Goal: Task Accomplishment & Management: Manage account settings

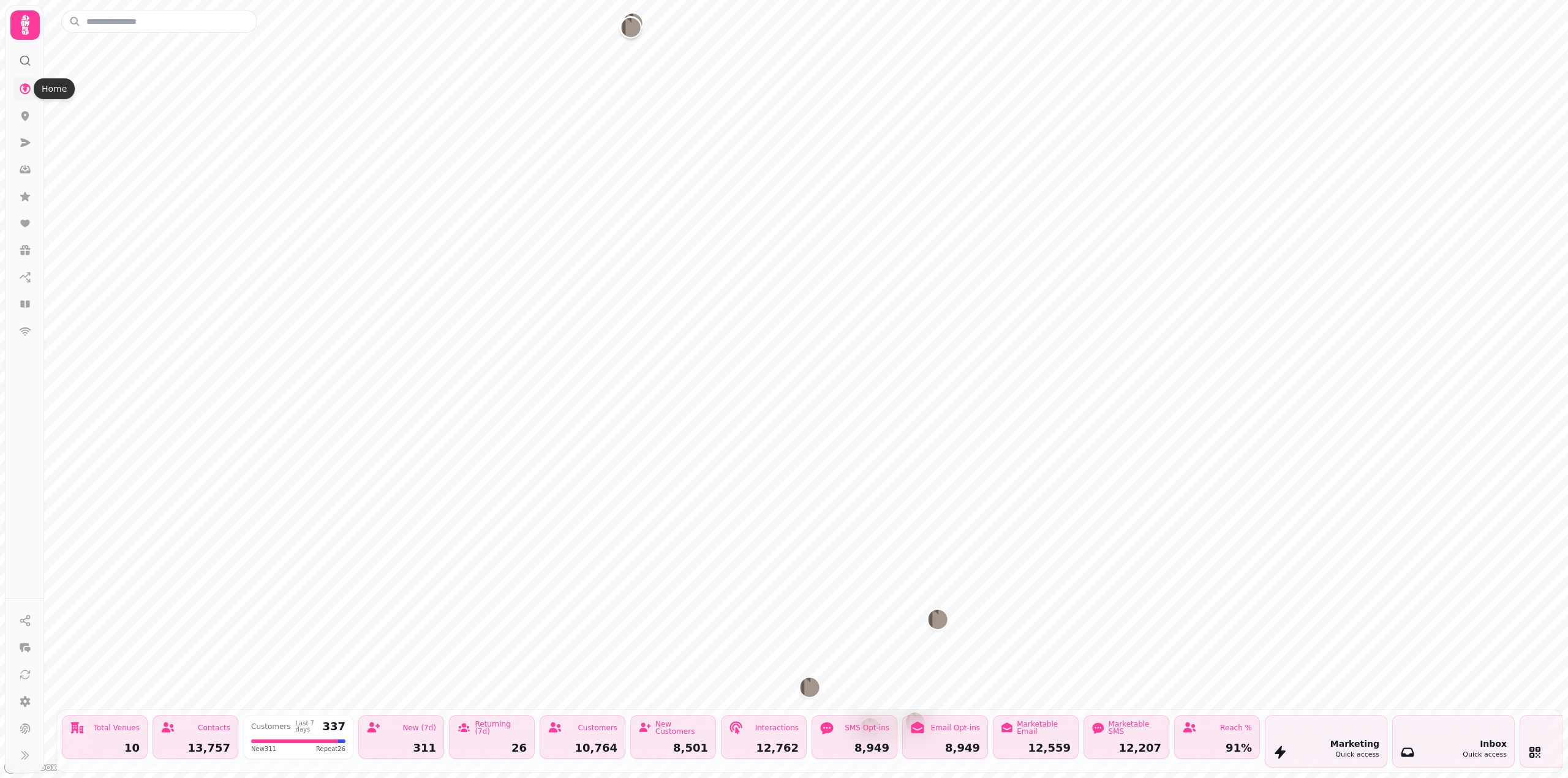
click at [23, 100] on link at bounding box center [24, 89] width 24 height 24
click at [13, 5] on div at bounding box center [24, 389] width 39 height 768
click at [23, 27] on icon at bounding box center [24, 24] width 24 height 24
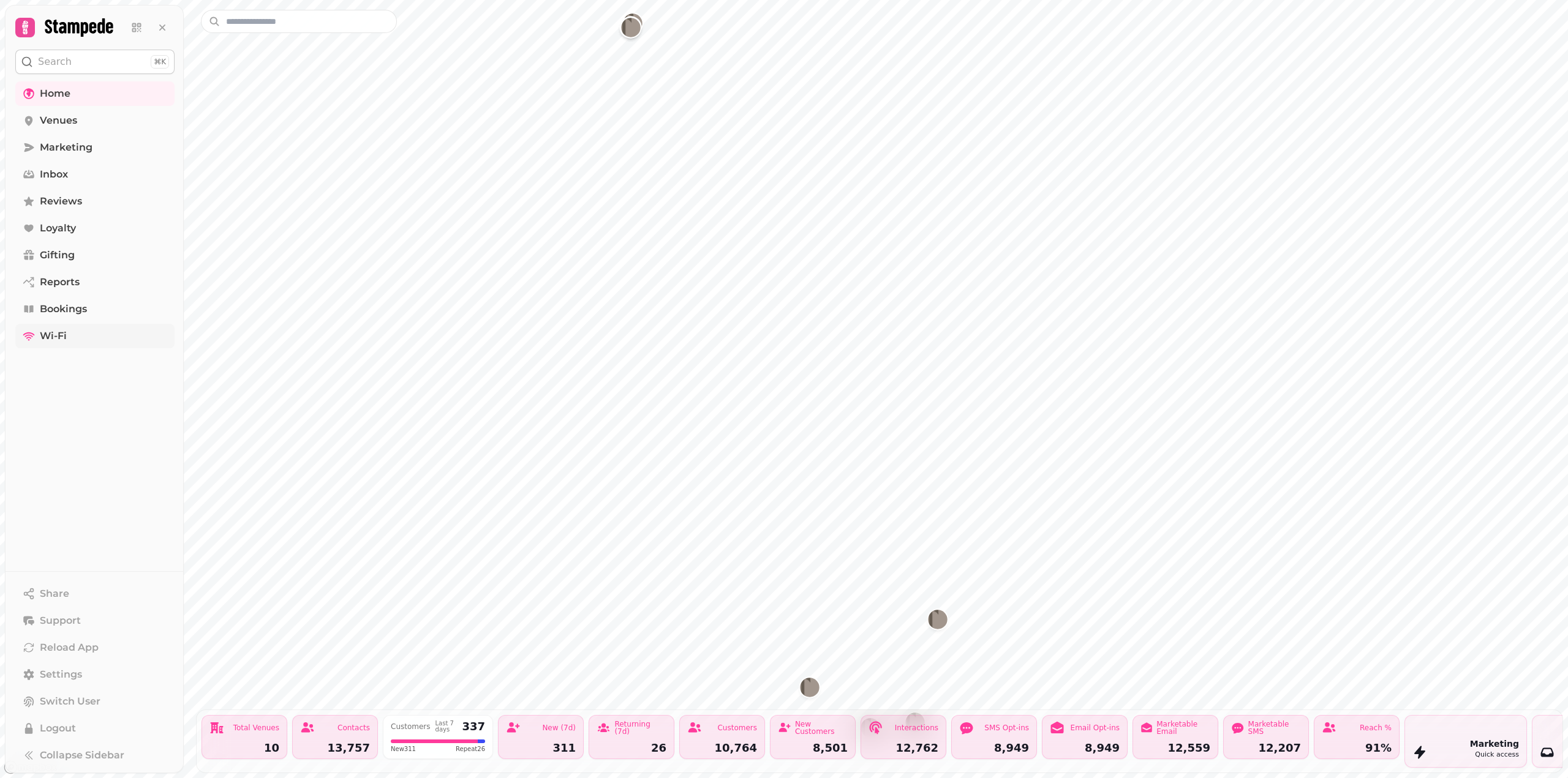
click at [55, 342] on span "Wi-Fi" at bounding box center [53, 337] width 27 height 15
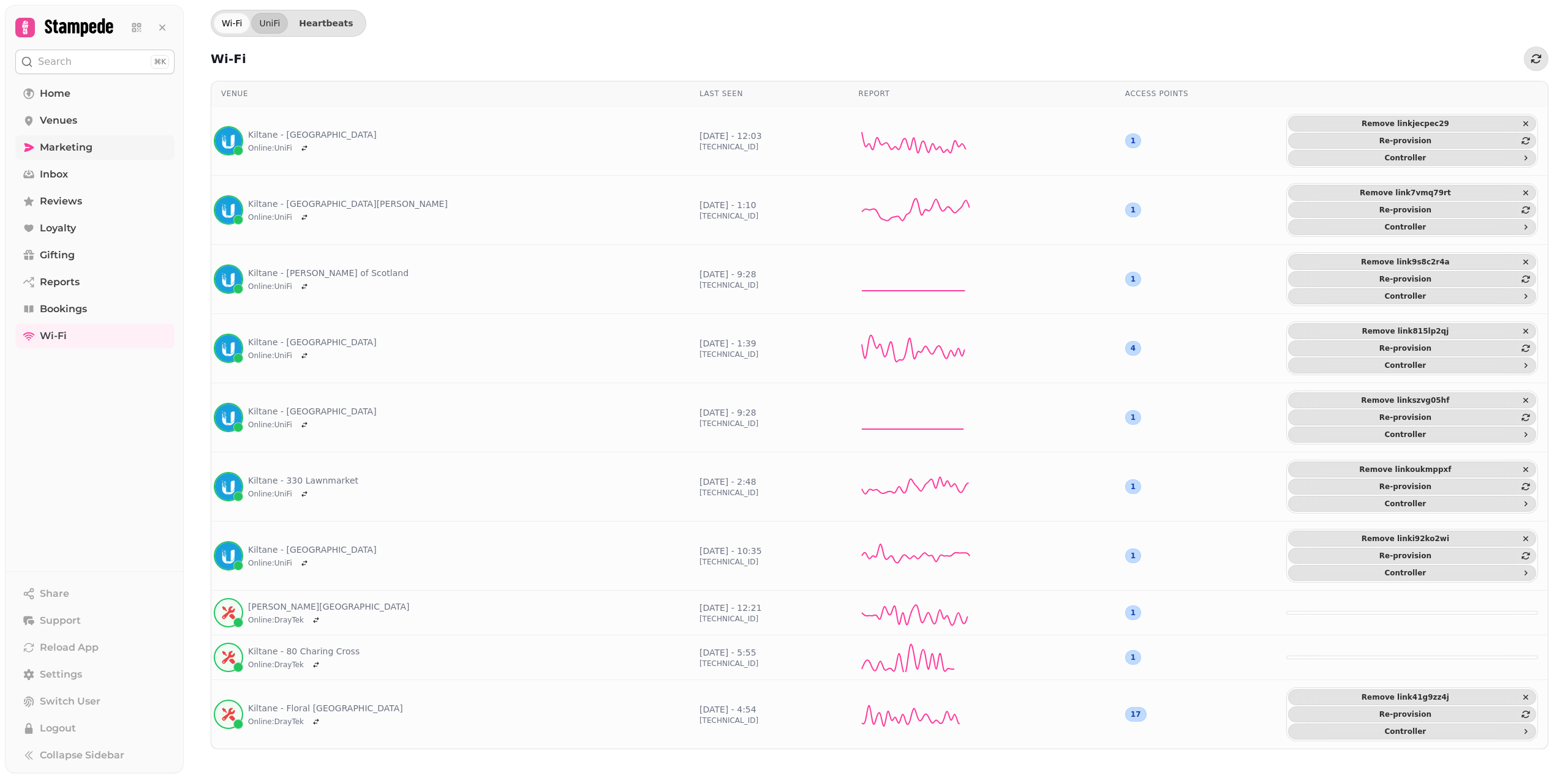
click at [53, 147] on span "Marketing" at bounding box center [66, 148] width 52 height 15
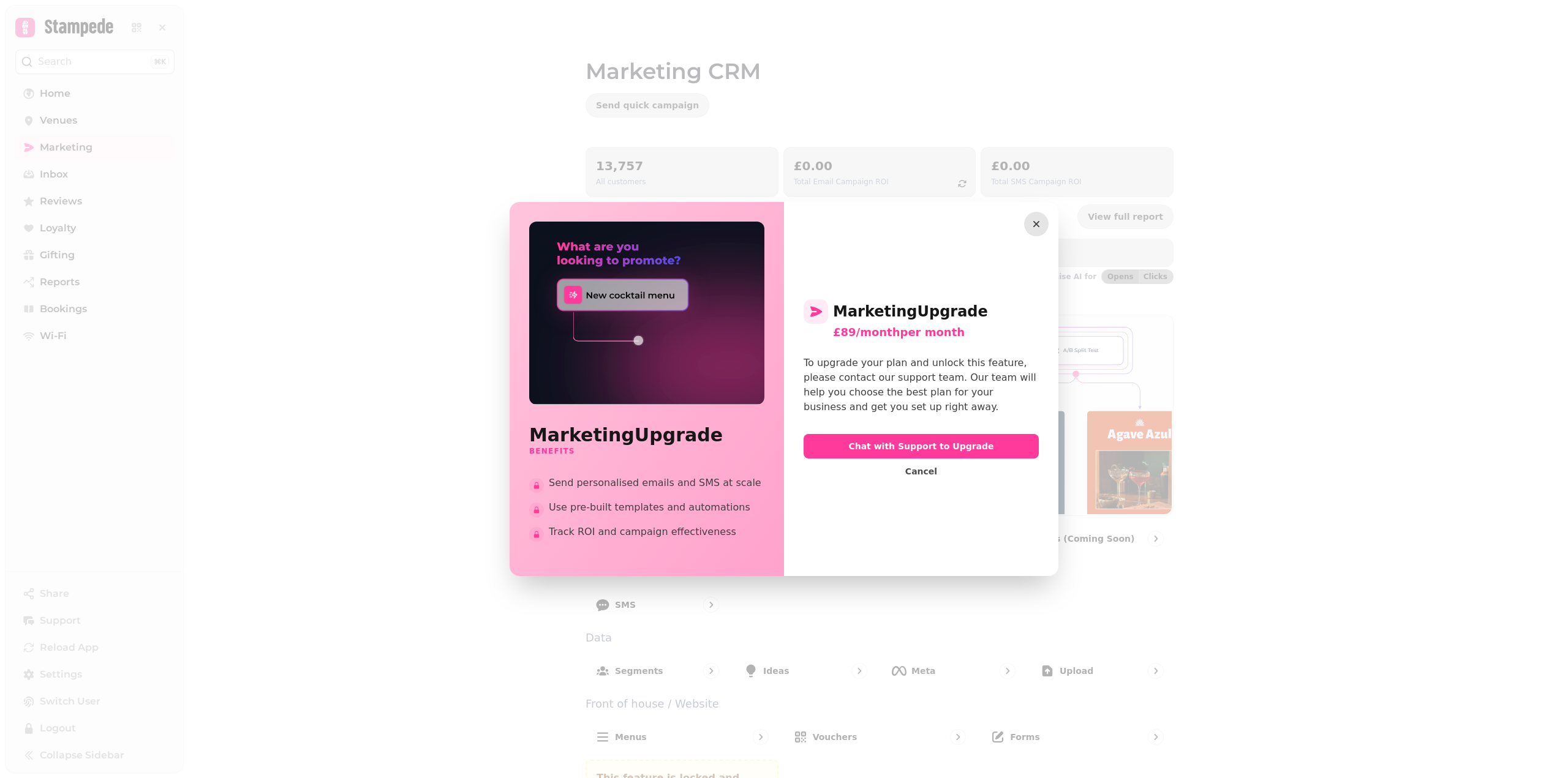
click at [1037, 230] on icon "button" at bounding box center [1036, 224] width 13 height 13
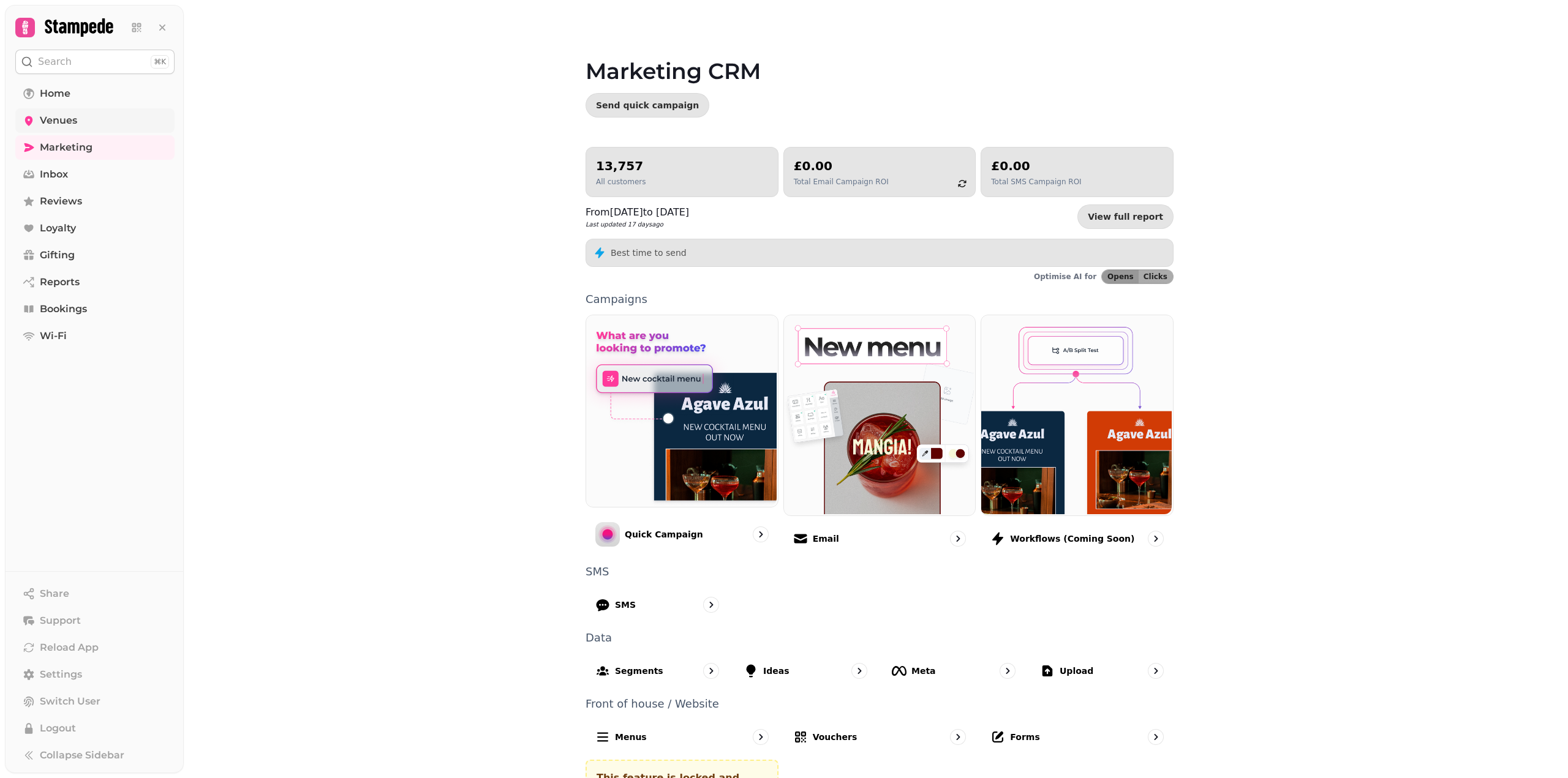
click at [61, 120] on span "Venues" at bounding box center [58, 120] width 38 height 15
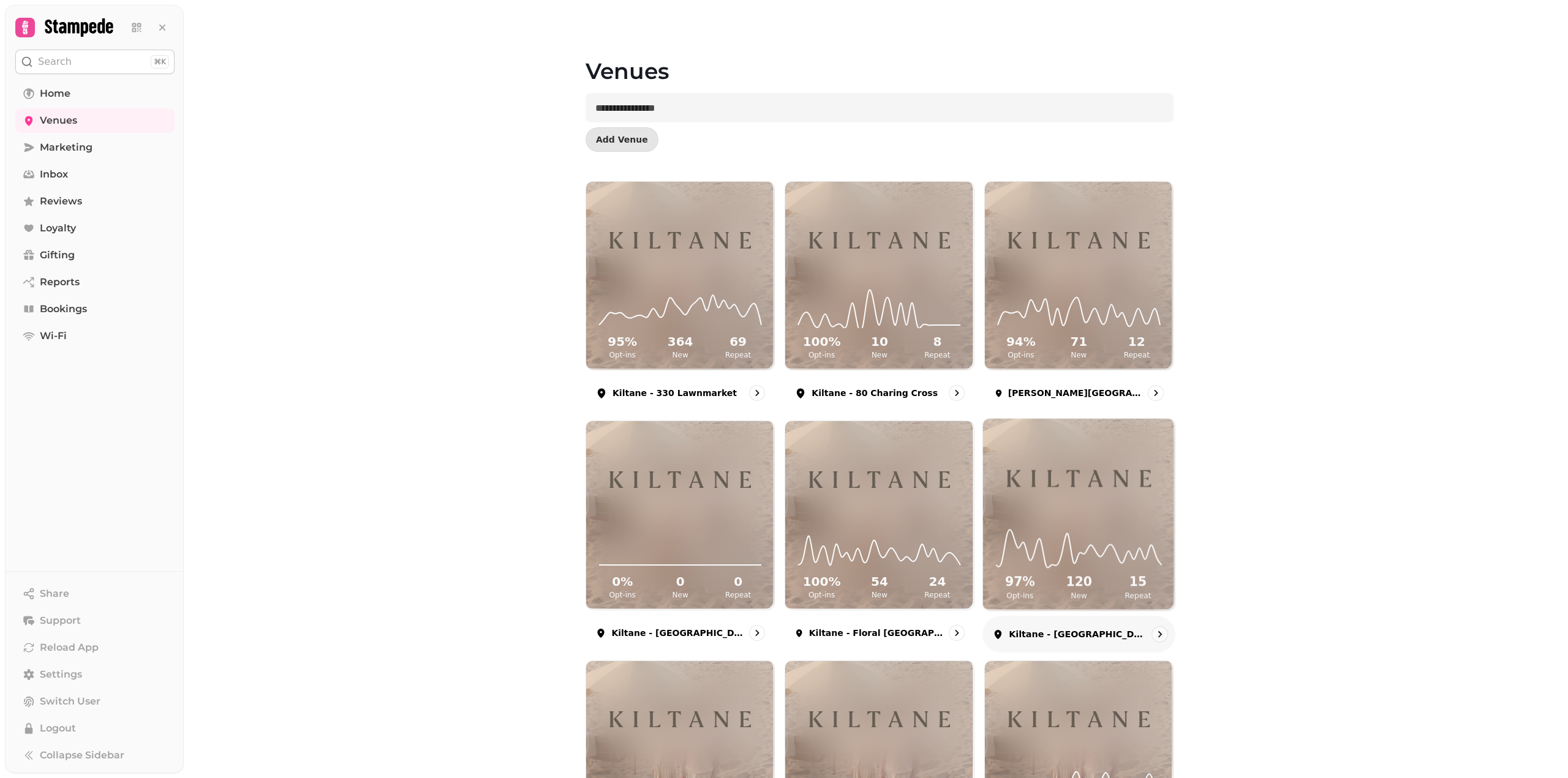
click at [1069, 498] on img at bounding box center [1079, 479] width 144 height 80
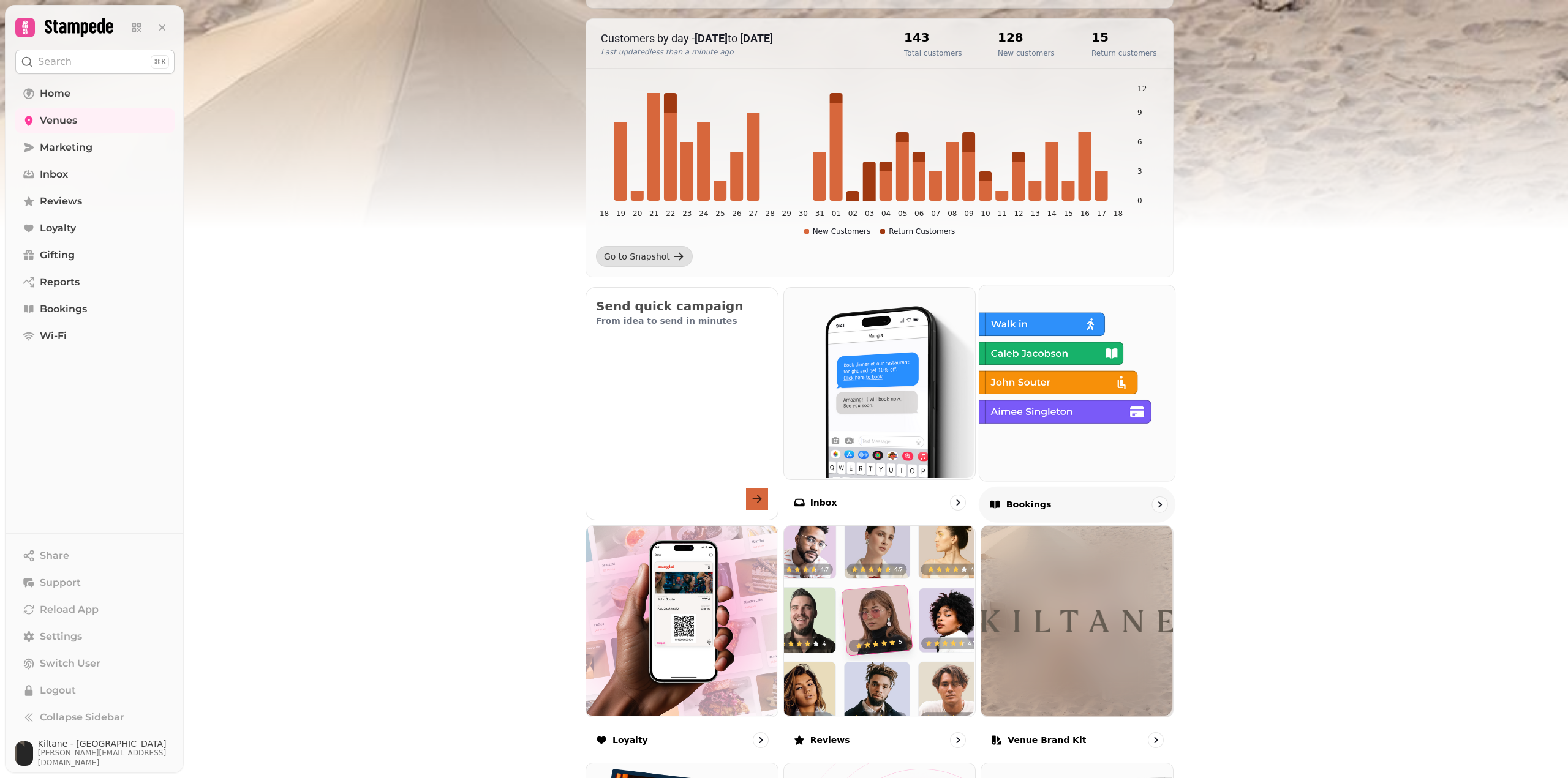
scroll to position [282, 0]
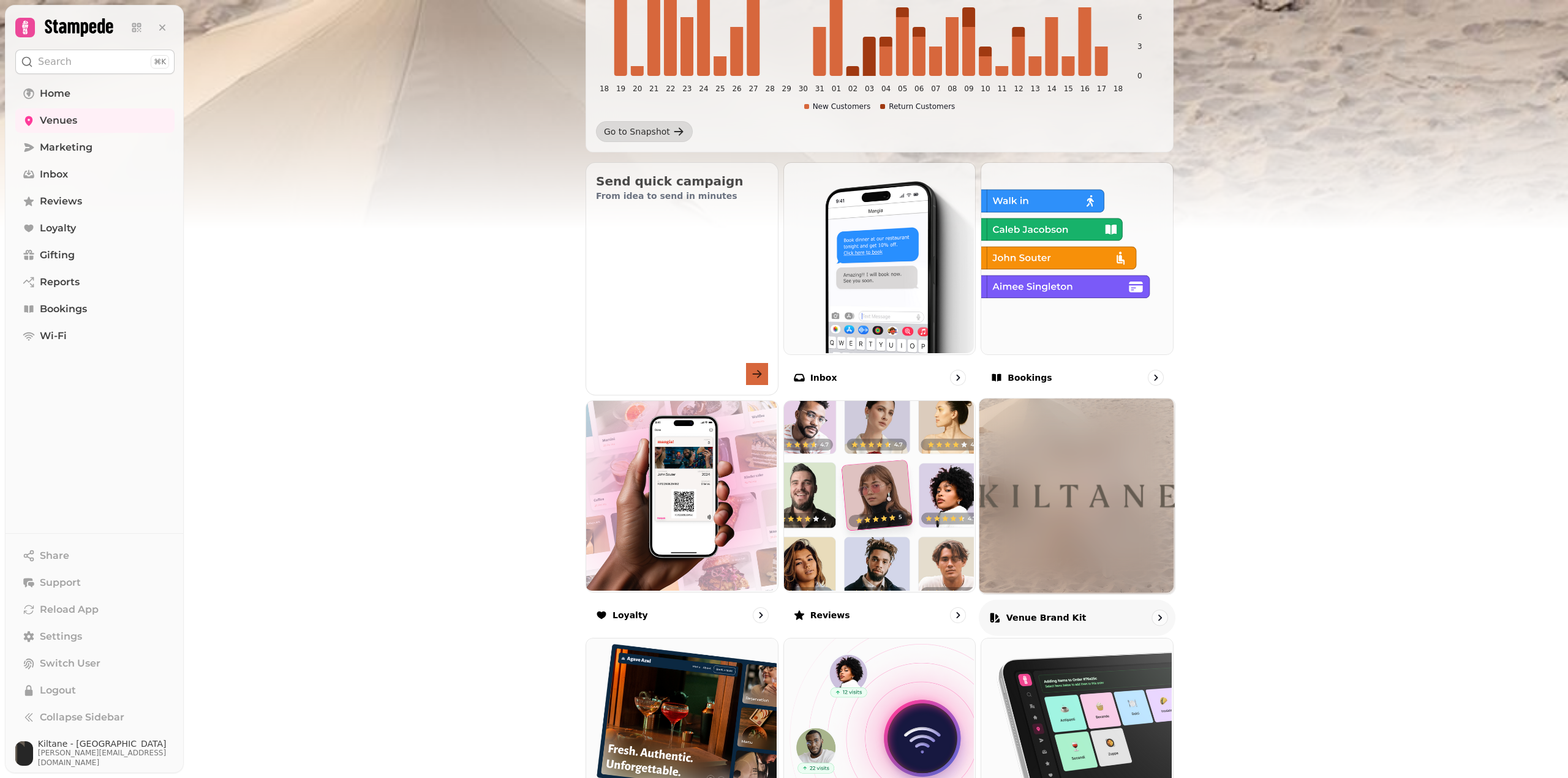
click at [1066, 455] on img at bounding box center [1077, 496] width 196 height 196
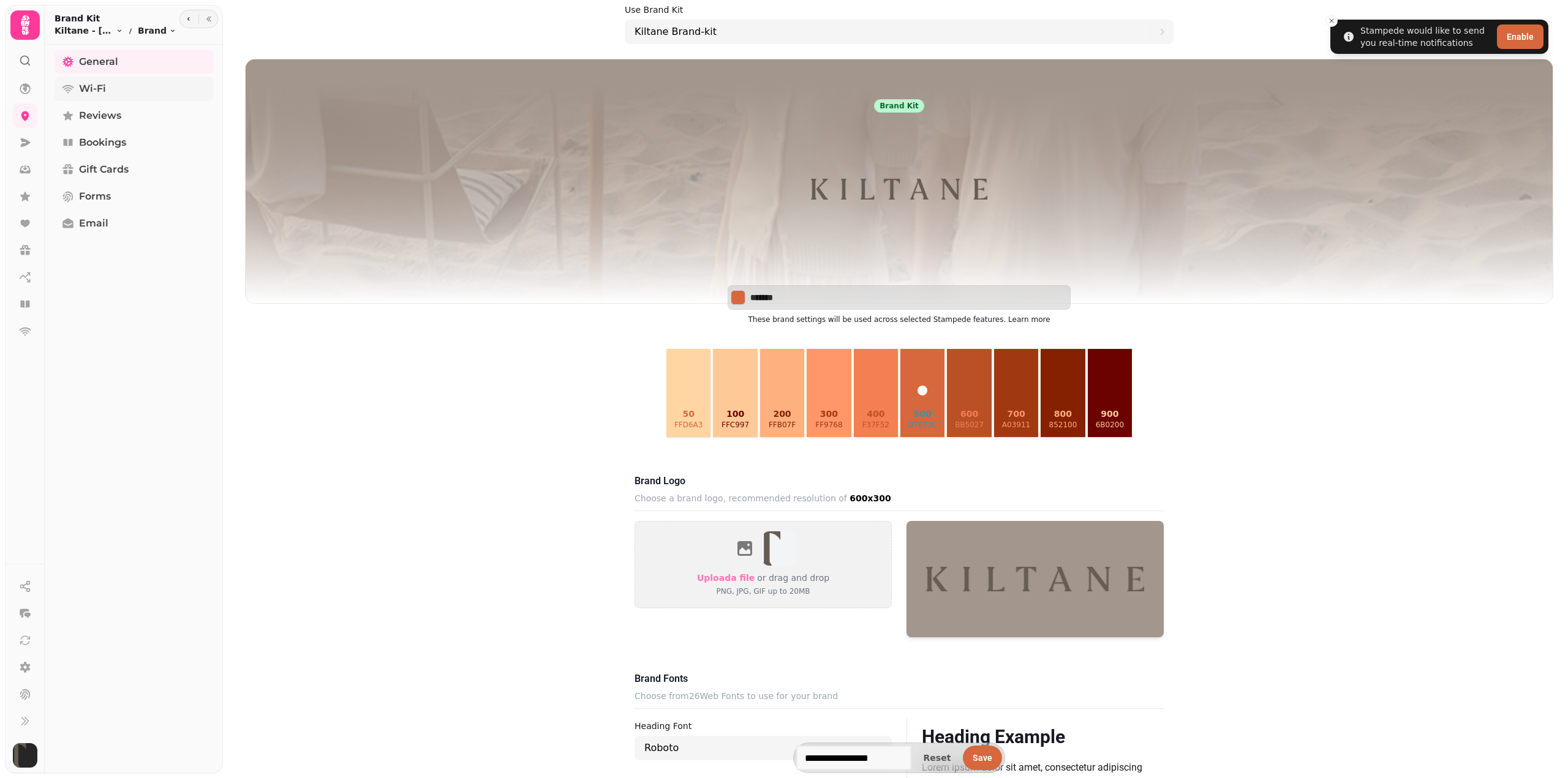
click at [89, 92] on span "Wi-Fi" at bounding box center [92, 89] width 27 height 15
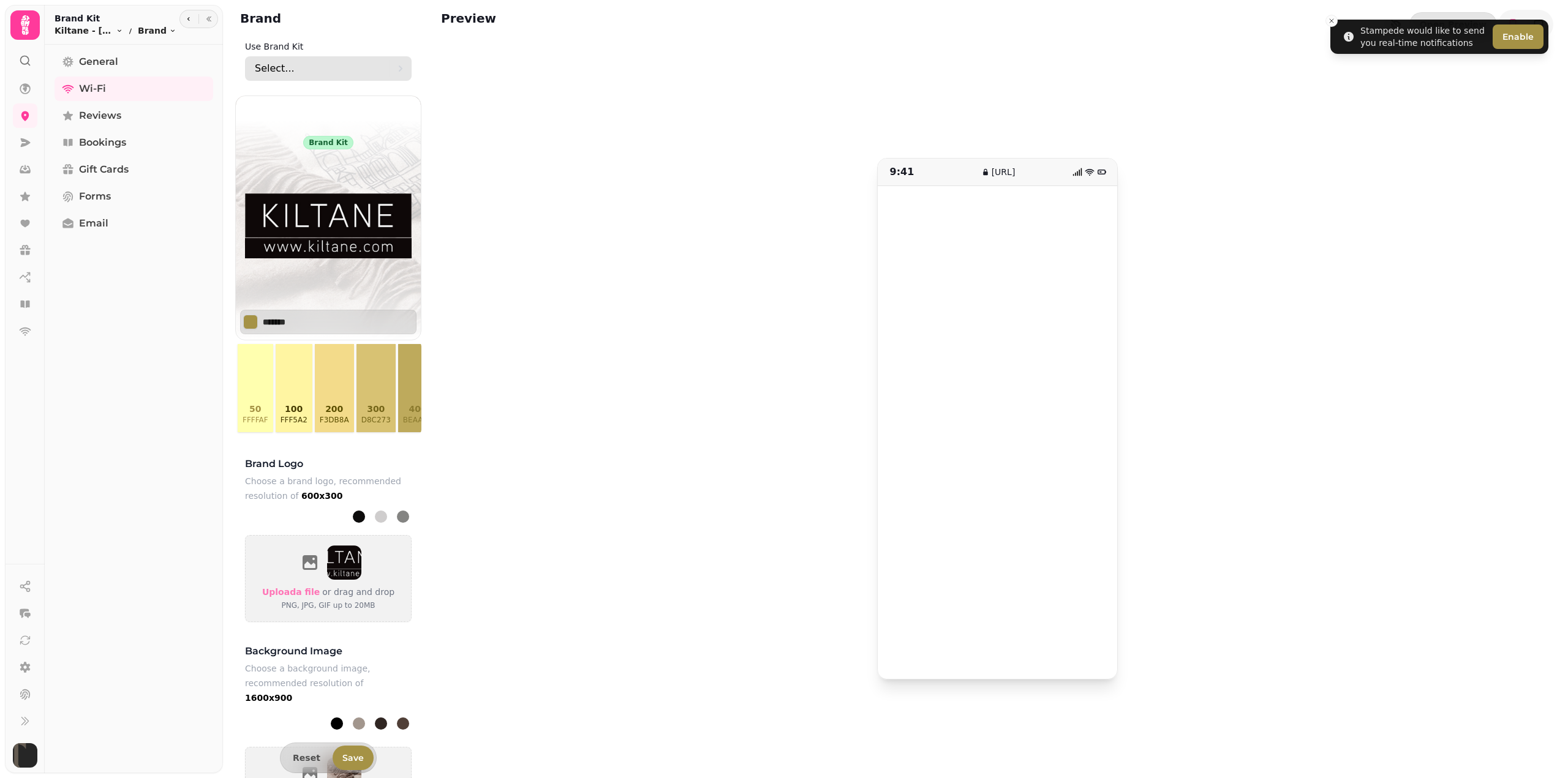
click at [301, 60] on div "Select..." at bounding box center [322, 68] width 134 height 24
click at [311, 168] on span "Kiltane Retail Limited venue" at bounding box center [328, 159] width 141 height 20
type input "*******"
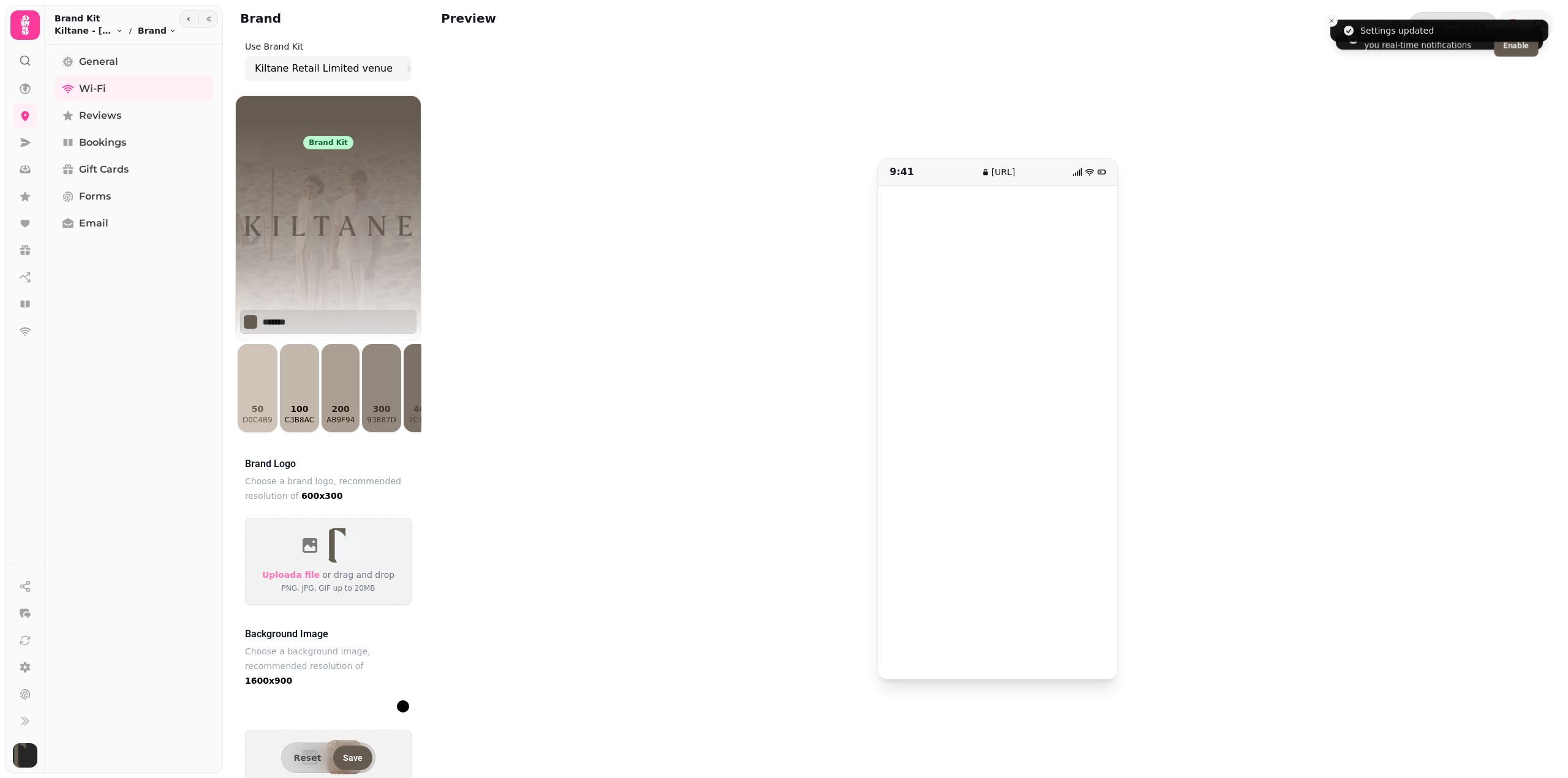
click at [1298, 608] on div "9:41 [URL]" at bounding box center [997, 419] width 1113 height 700
